Goal: Use online tool/utility: Utilize a website feature to perform a specific function

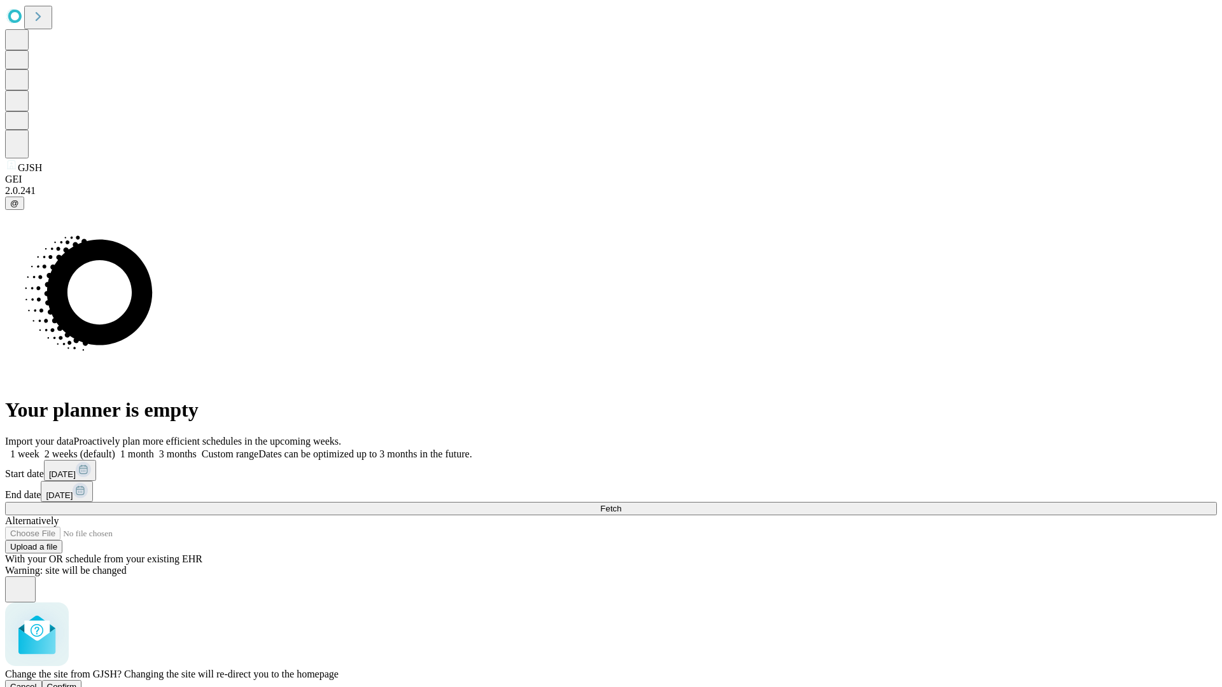
click at [77, 682] on span "Confirm" at bounding box center [62, 687] width 30 height 10
click at [154, 449] on label "1 month" at bounding box center [134, 454] width 39 height 11
click at [621, 504] on span "Fetch" at bounding box center [610, 509] width 21 height 10
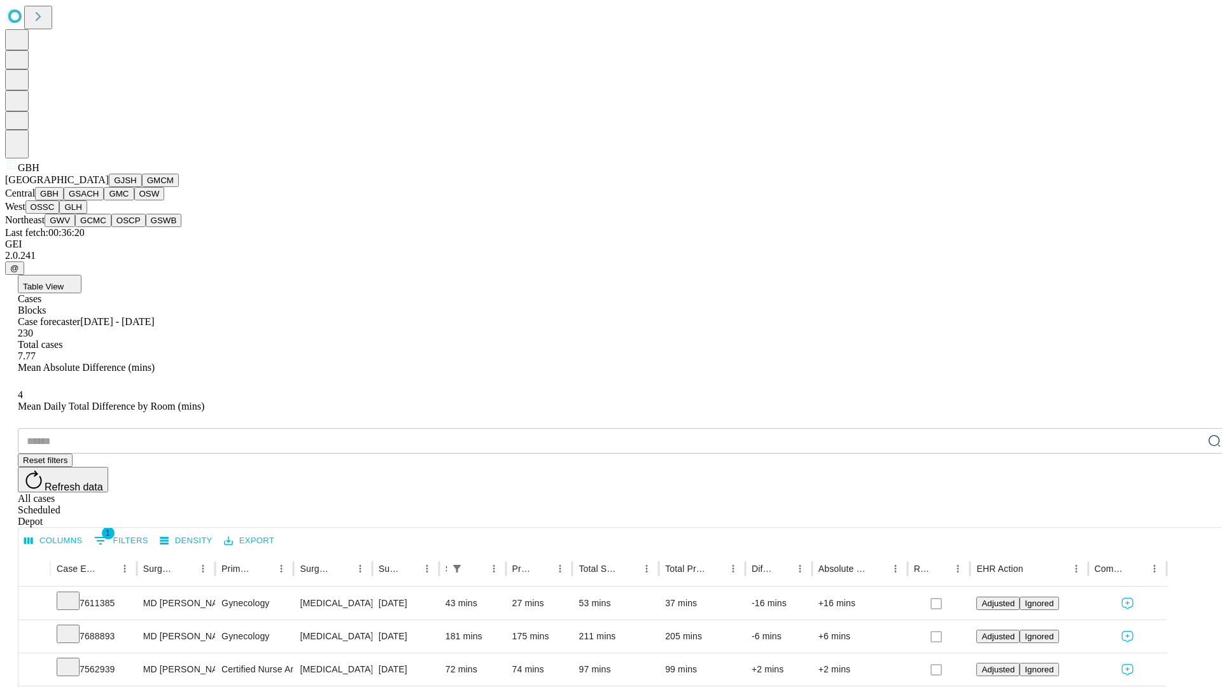
click at [99, 200] on button "GSACH" at bounding box center [84, 193] width 40 height 13
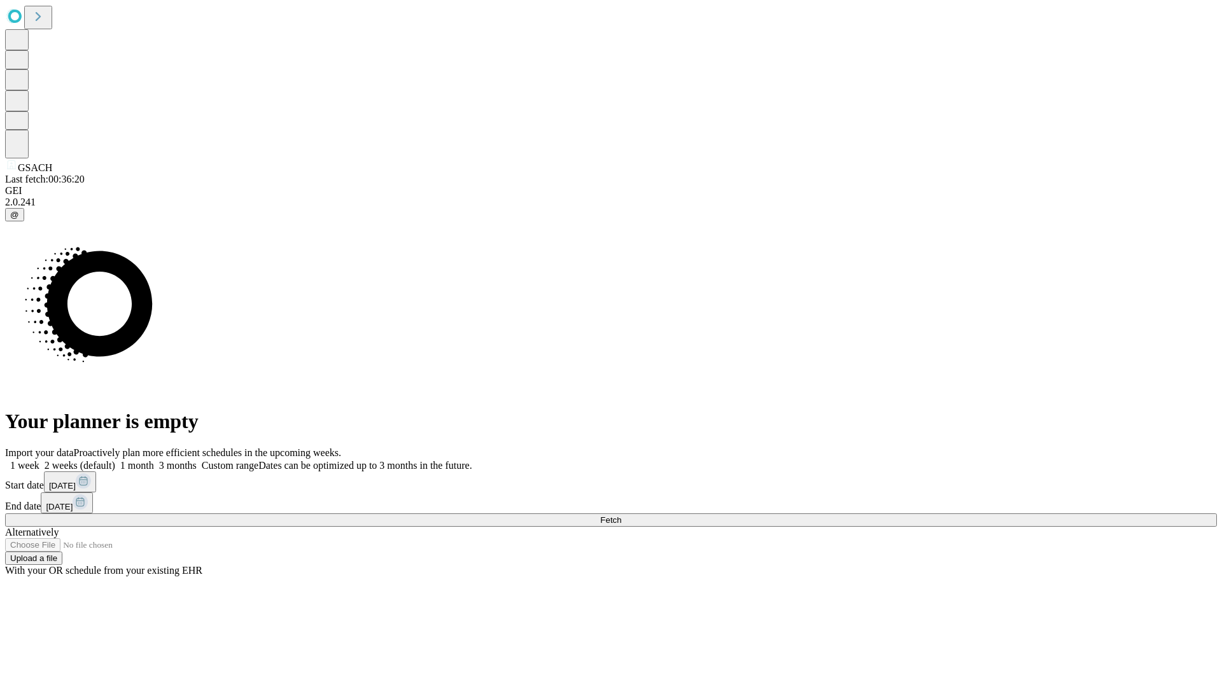
click at [621, 515] on span "Fetch" at bounding box center [610, 520] width 21 height 10
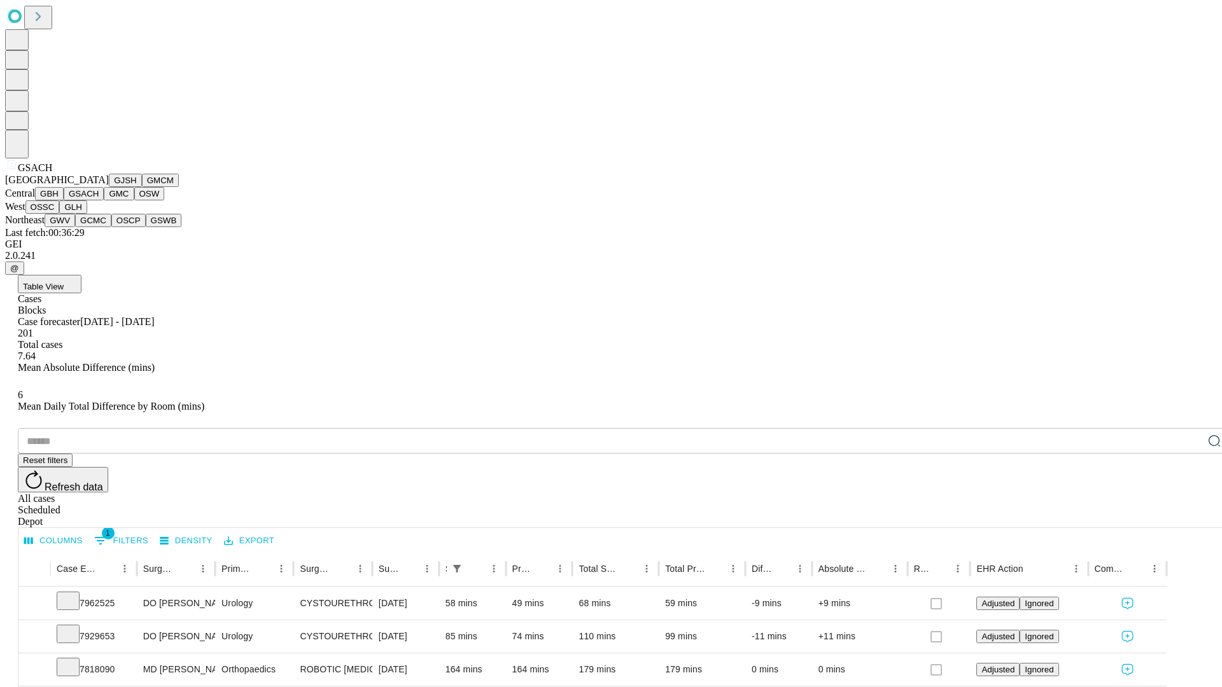
click at [104, 200] on button "GMC" at bounding box center [119, 193] width 30 height 13
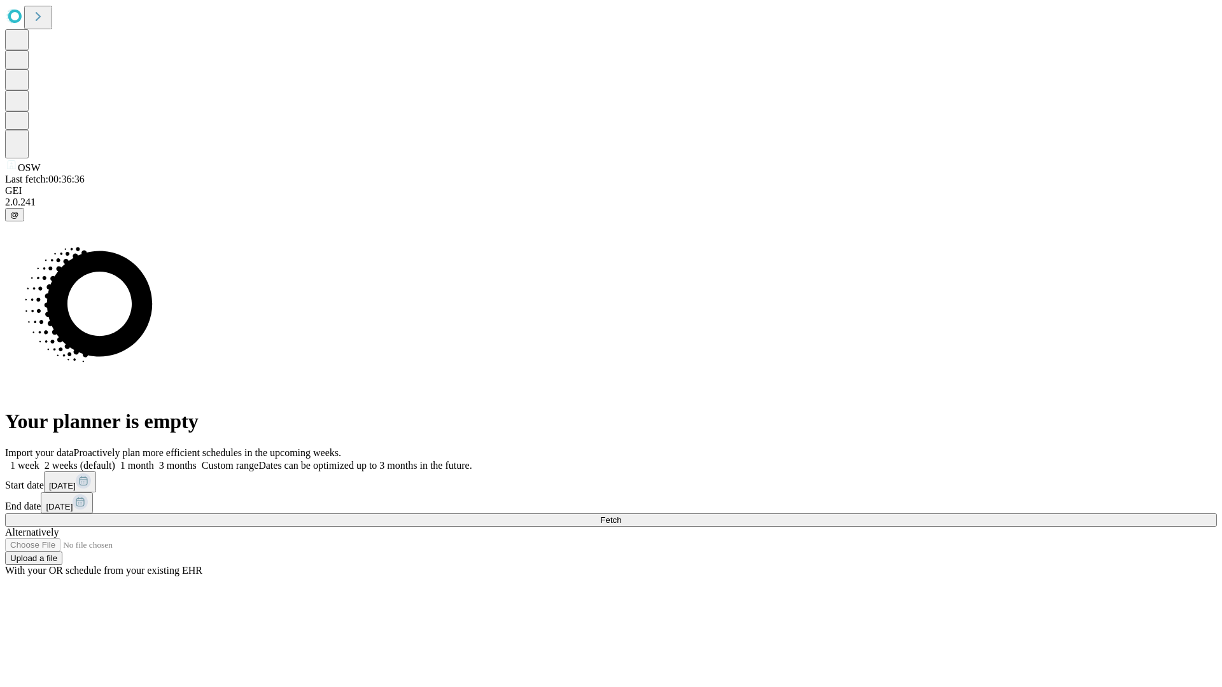
click at [621, 515] on span "Fetch" at bounding box center [610, 520] width 21 height 10
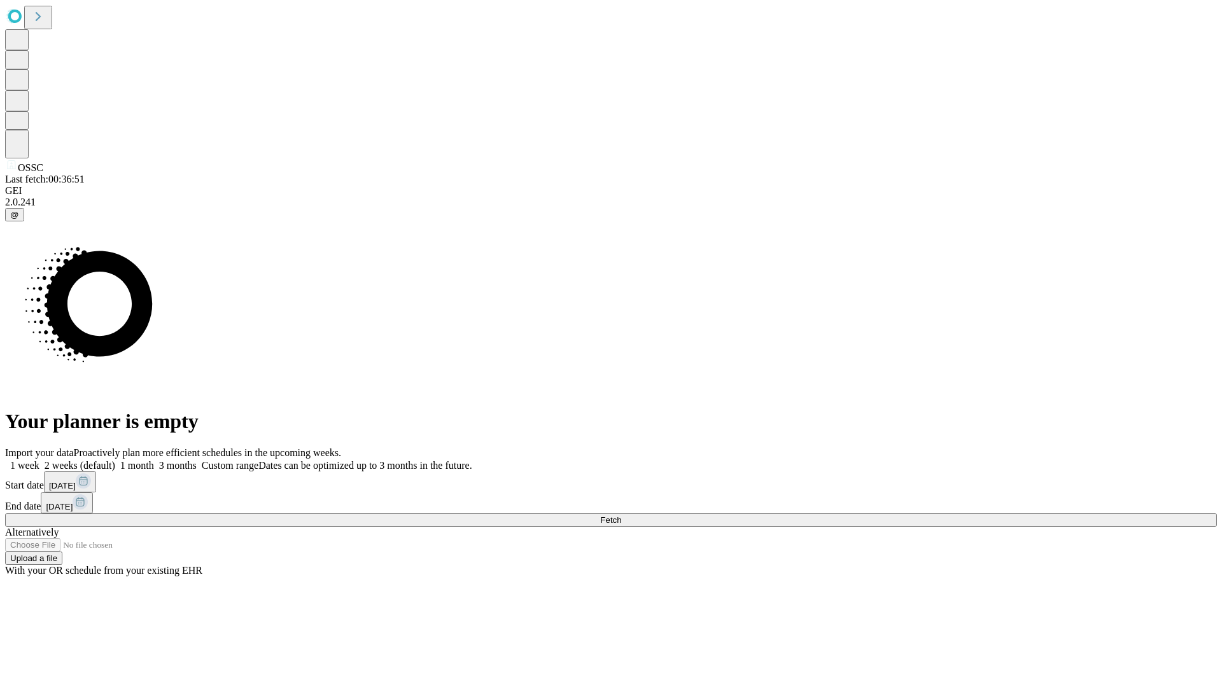
click at [154, 460] on label "1 month" at bounding box center [134, 465] width 39 height 11
click at [621, 515] on span "Fetch" at bounding box center [610, 520] width 21 height 10
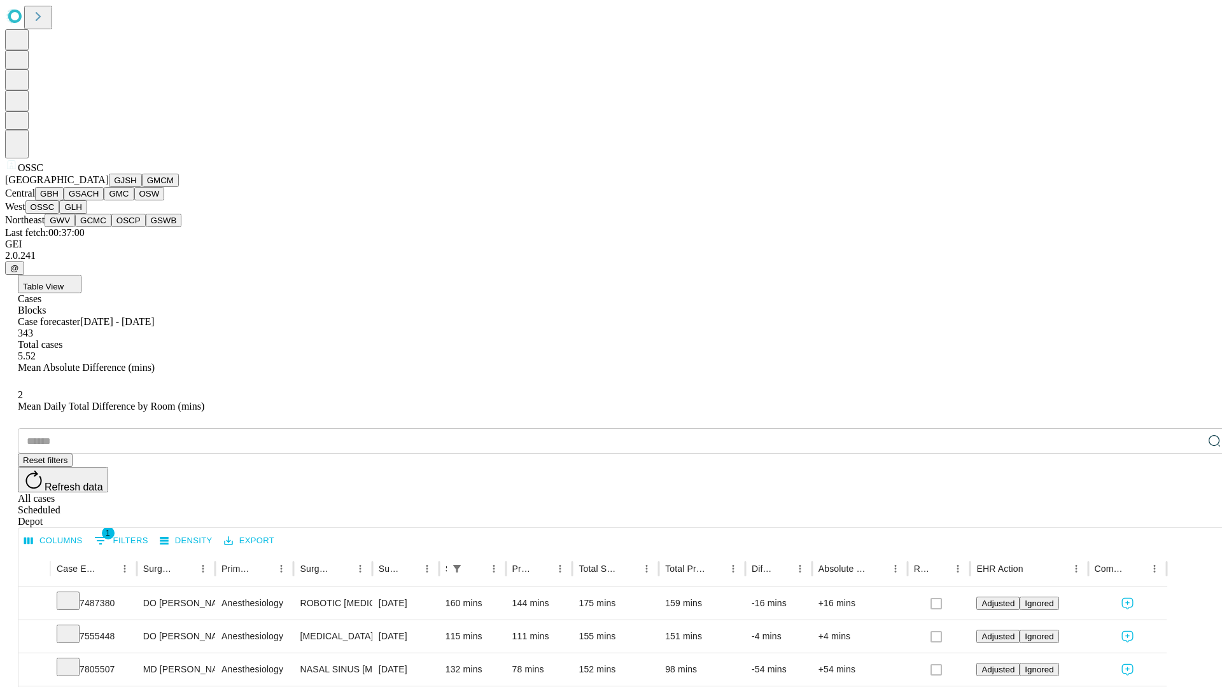
click at [87, 214] on button "GLH" at bounding box center [72, 206] width 27 height 13
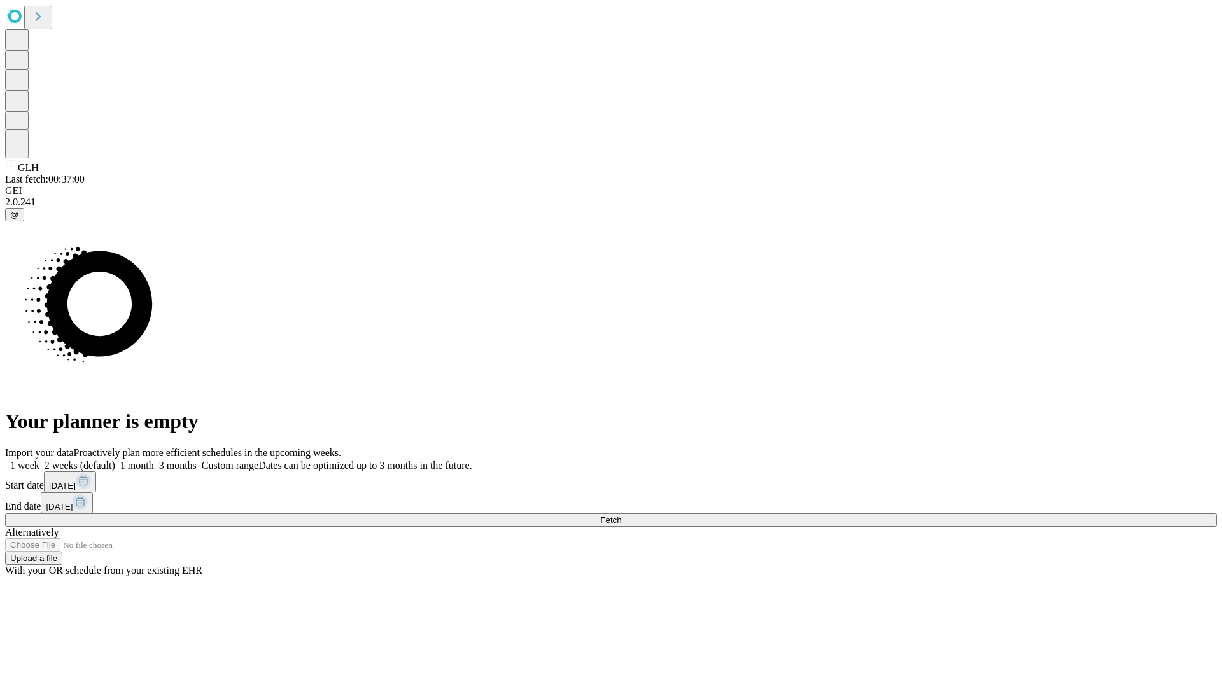
click at [154, 460] on label "1 month" at bounding box center [134, 465] width 39 height 11
click at [621, 515] on span "Fetch" at bounding box center [610, 520] width 21 height 10
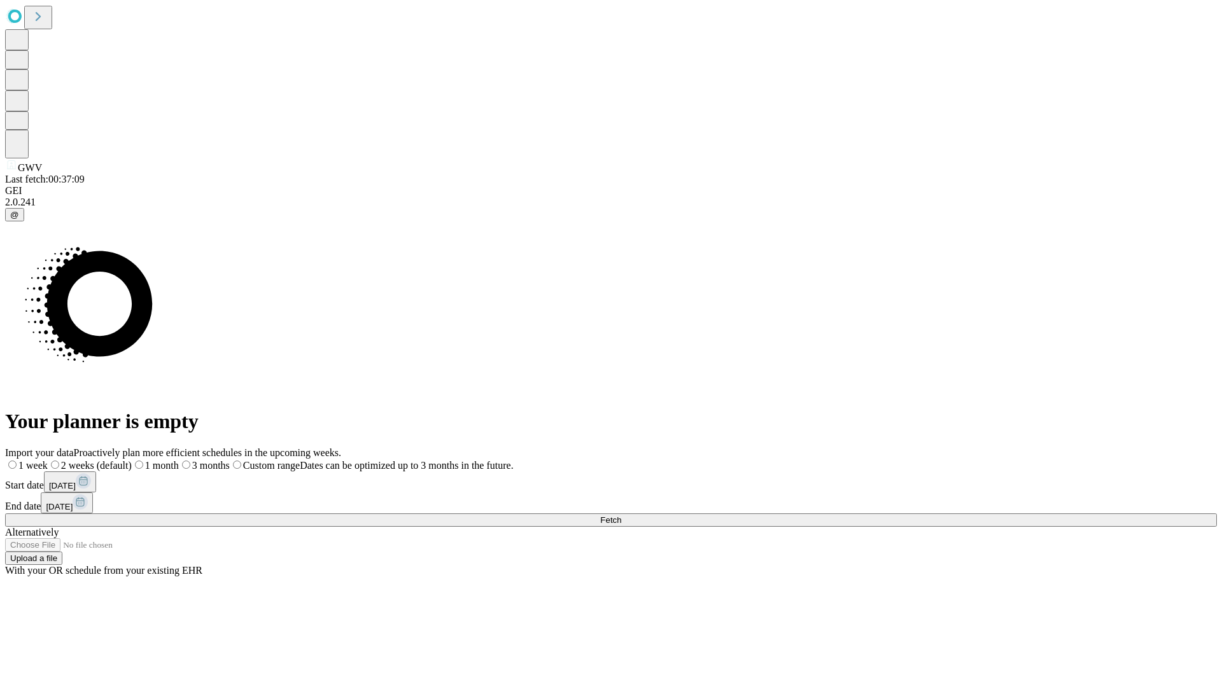
click at [179, 460] on label "1 month" at bounding box center [155, 465] width 47 height 11
click at [621, 515] on span "Fetch" at bounding box center [610, 520] width 21 height 10
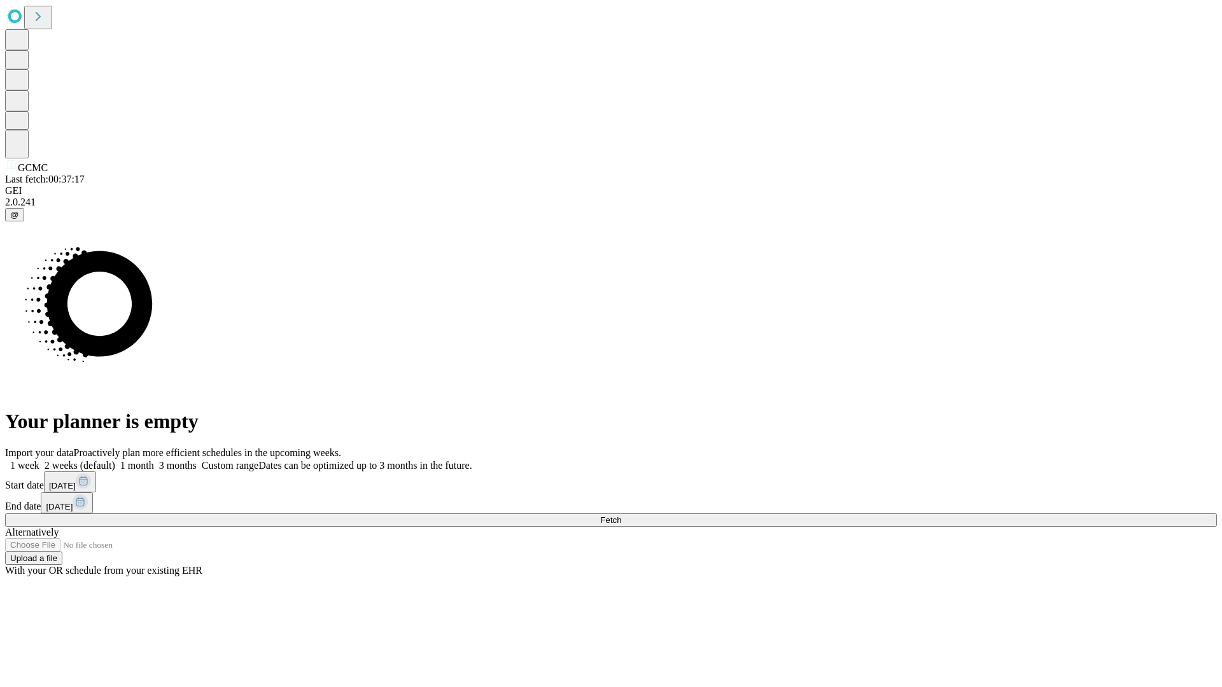
click at [154, 460] on label "1 month" at bounding box center [134, 465] width 39 height 11
click at [621, 515] on span "Fetch" at bounding box center [610, 520] width 21 height 10
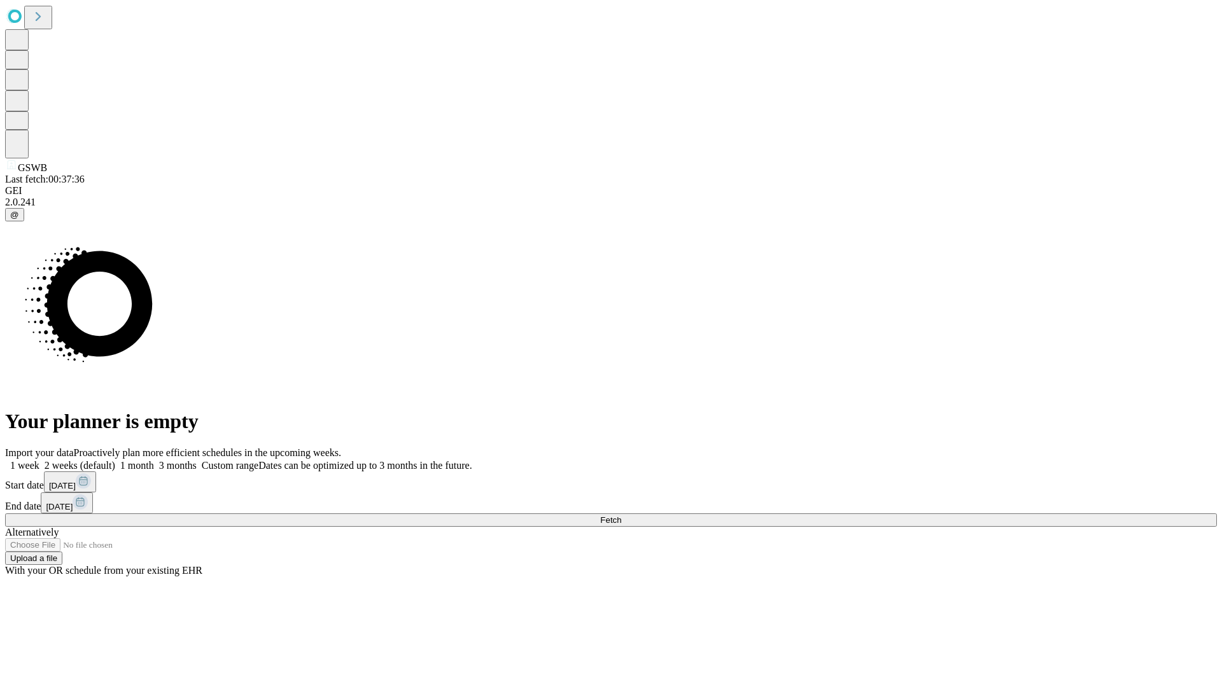
click at [154, 460] on label "1 month" at bounding box center [134, 465] width 39 height 11
click at [621, 515] on span "Fetch" at bounding box center [610, 520] width 21 height 10
